Goal: Navigation & Orientation: Find specific page/section

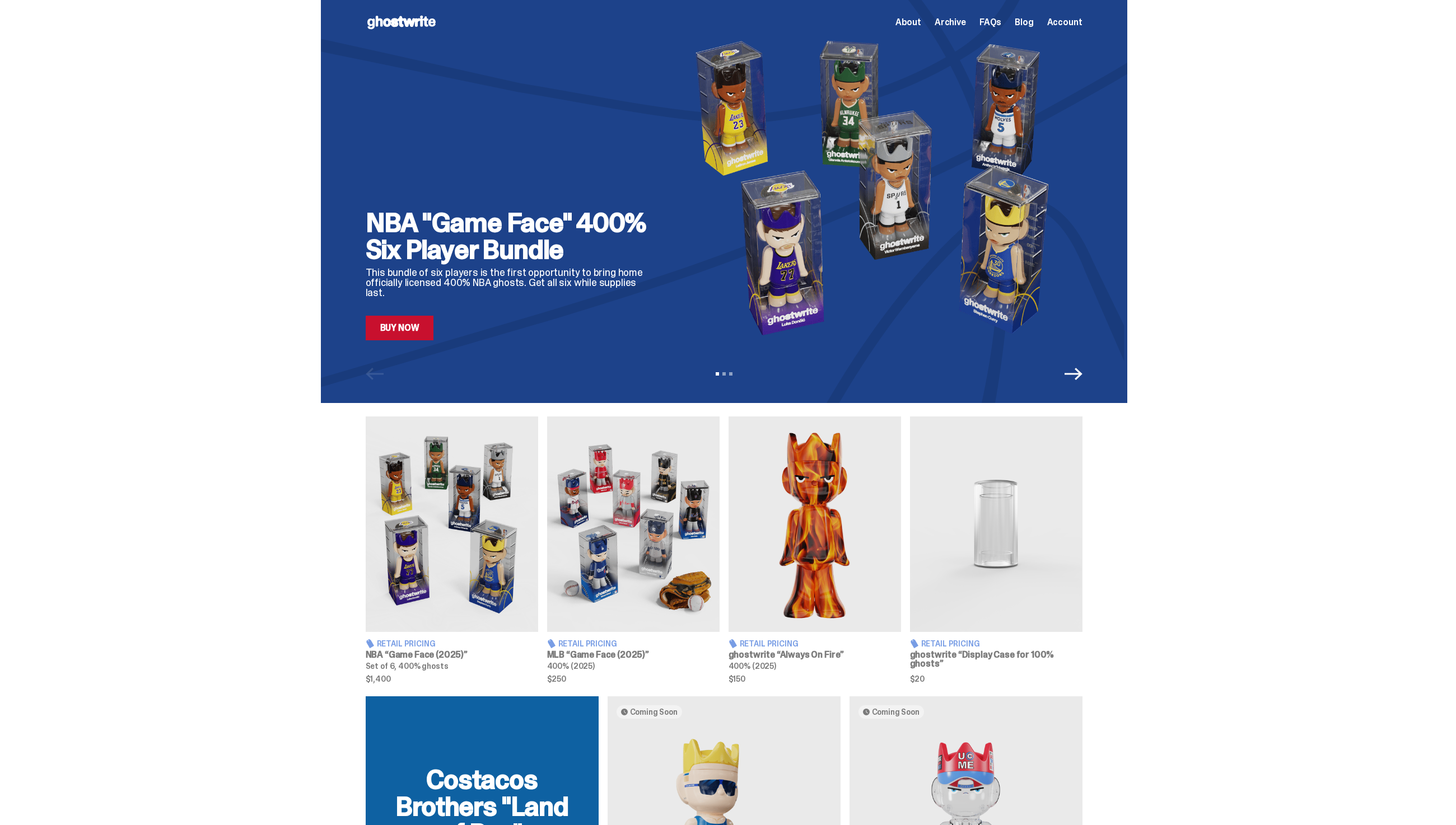
click at [958, 38] on div "Open main menu Home About Archive FAQs Blog Account About Archive FAQs Blog Acc…" at bounding box center [724, 22] width 717 height 45
click at [959, 28] on div "About Archive FAQs Blog Account" at bounding box center [989, 22] width 187 height 13
click at [959, 23] on span "Archive" at bounding box center [951, 22] width 32 height 9
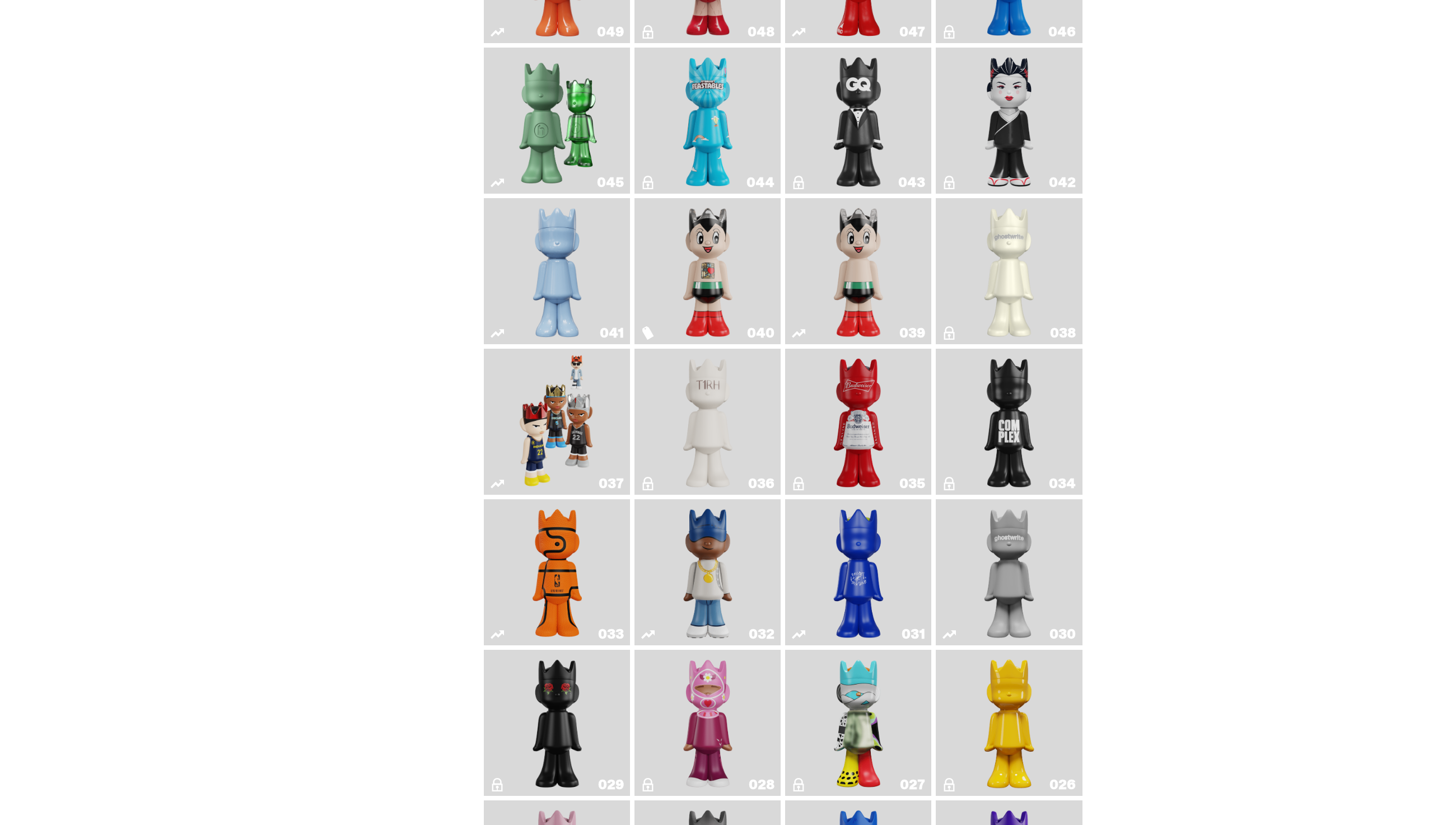
scroll to position [582, 0]
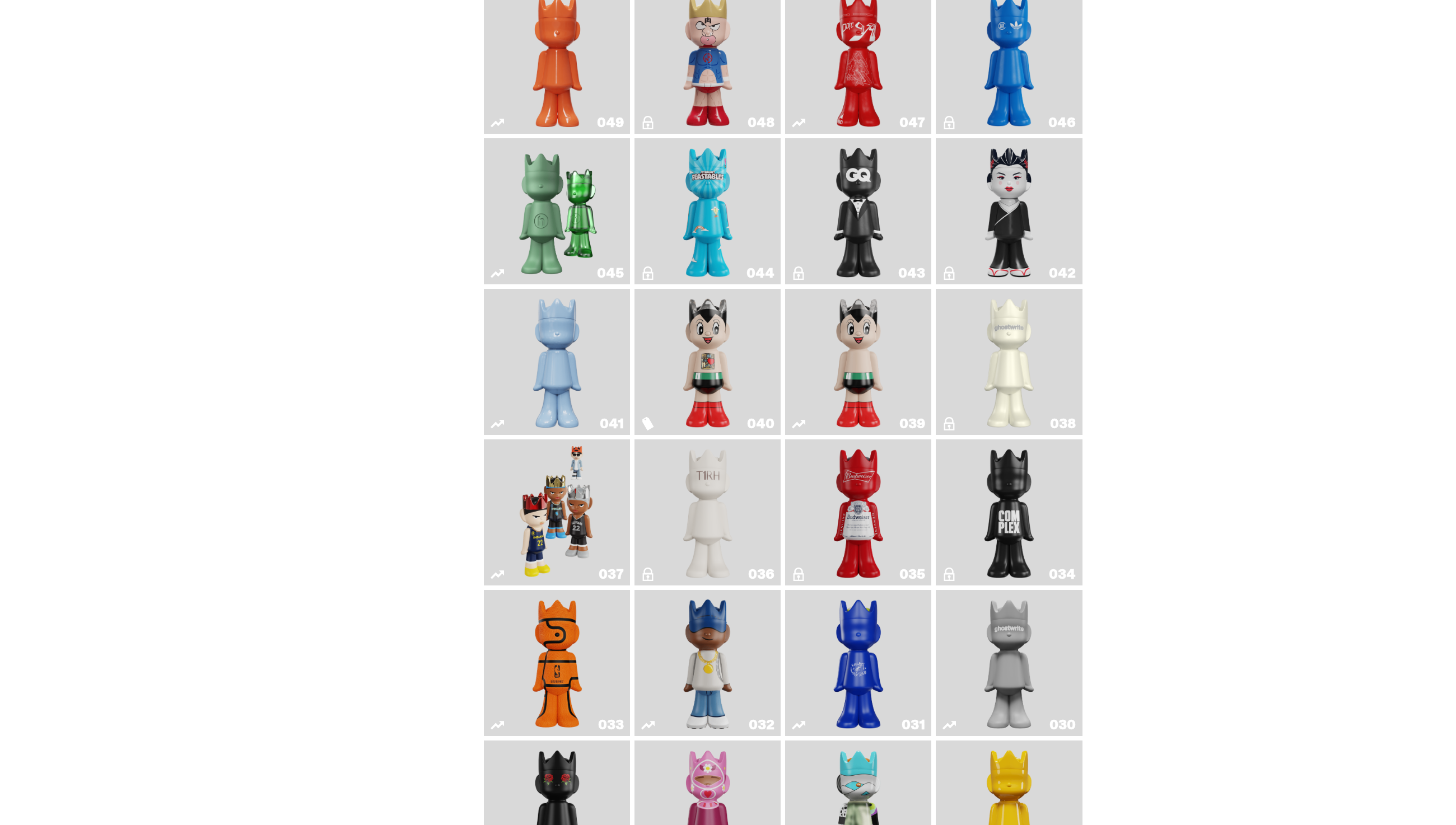
click at [546, 550] on img "Game Face (2024)" at bounding box center [557, 512] width 77 height 138
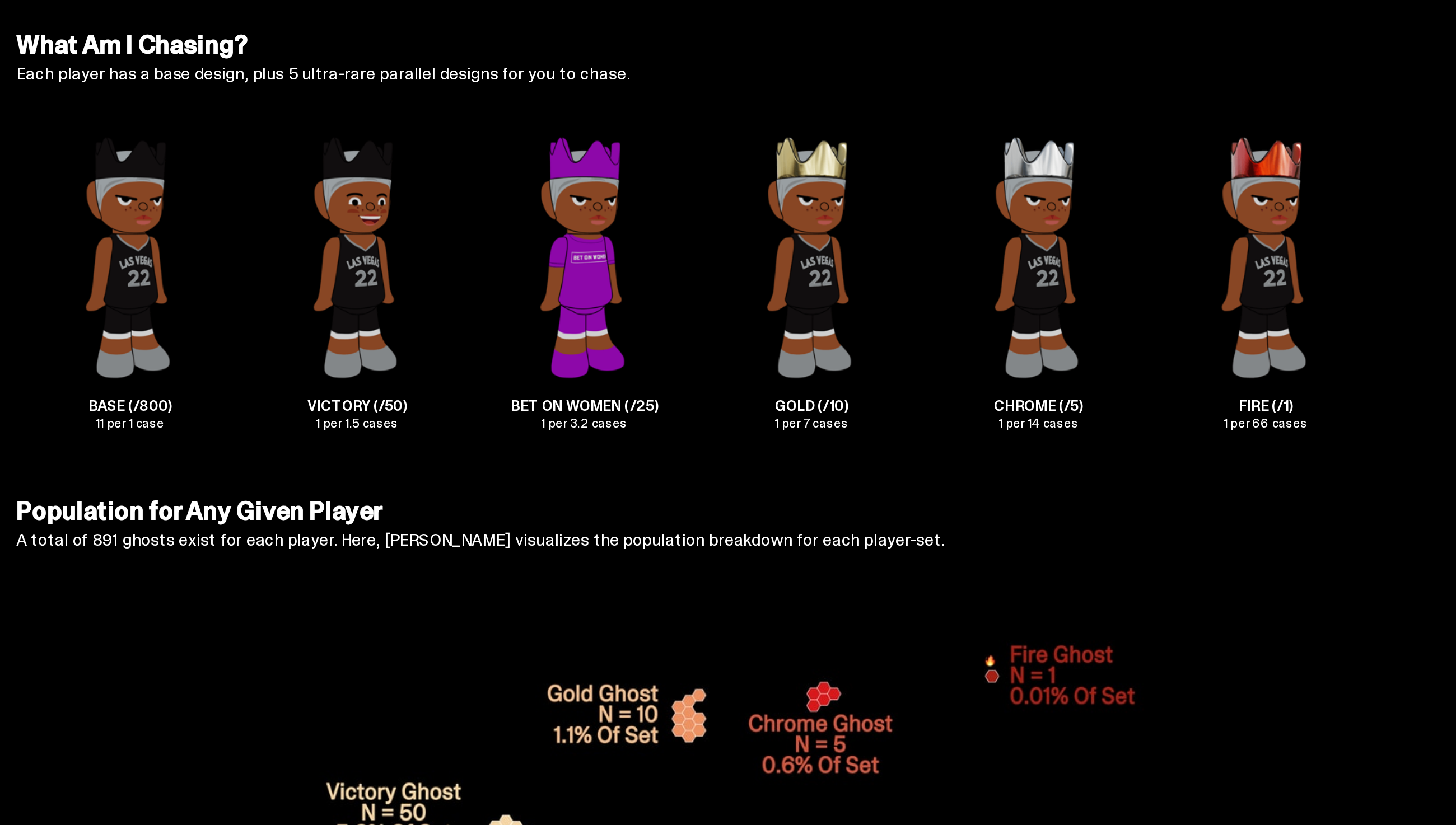
scroll to position [3386, 0]
